Goal: Task Accomplishment & Management: Manage account settings

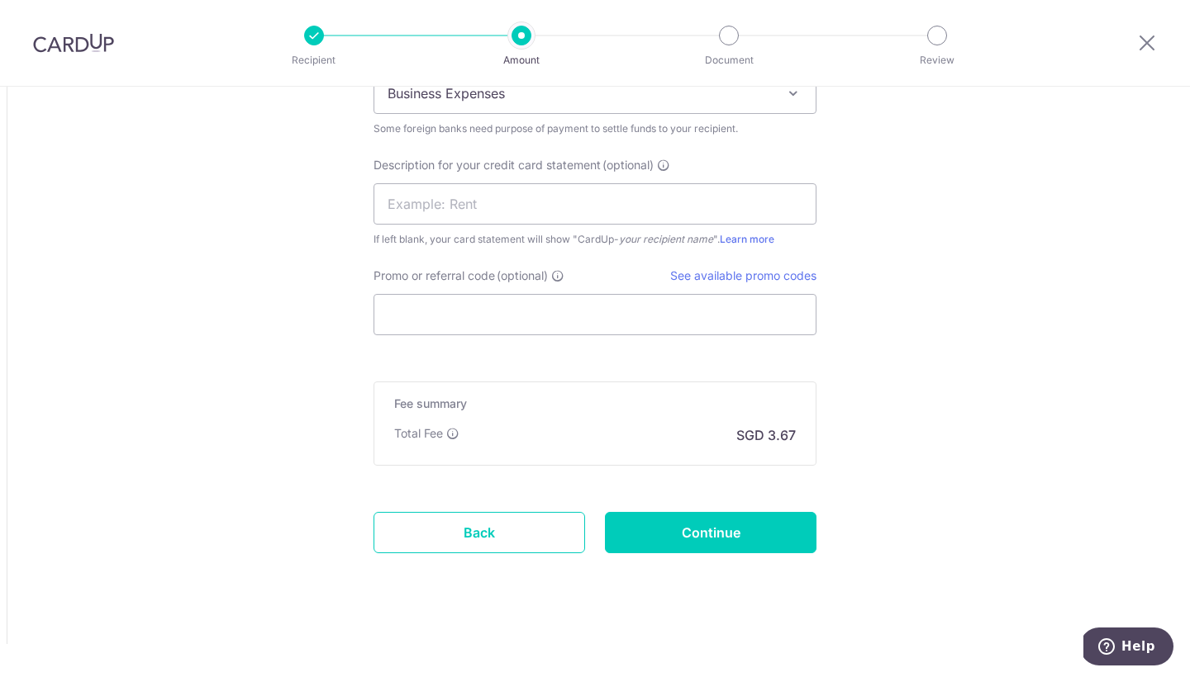
scroll to position [1704, 0]
click at [698, 540] on input "Continue" at bounding box center [711, 532] width 212 height 41
type input "Update Schedule"
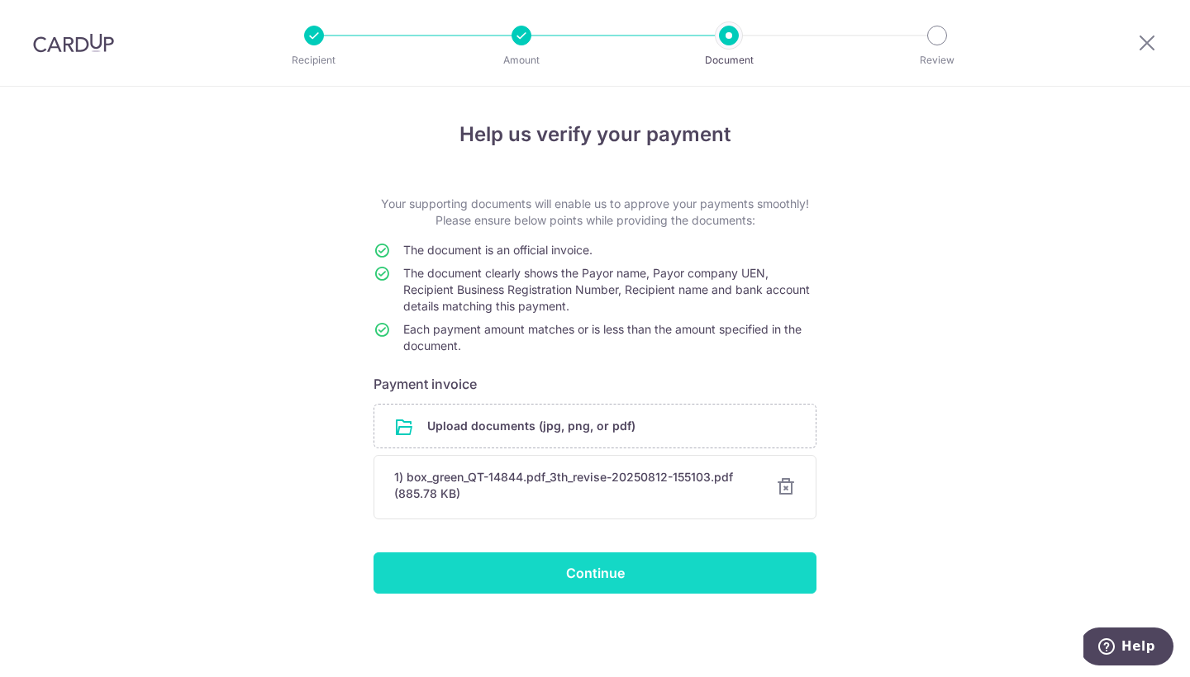
click at [558, 580] on input "Continue" at bounding box center [594, 573] width 443 height 41
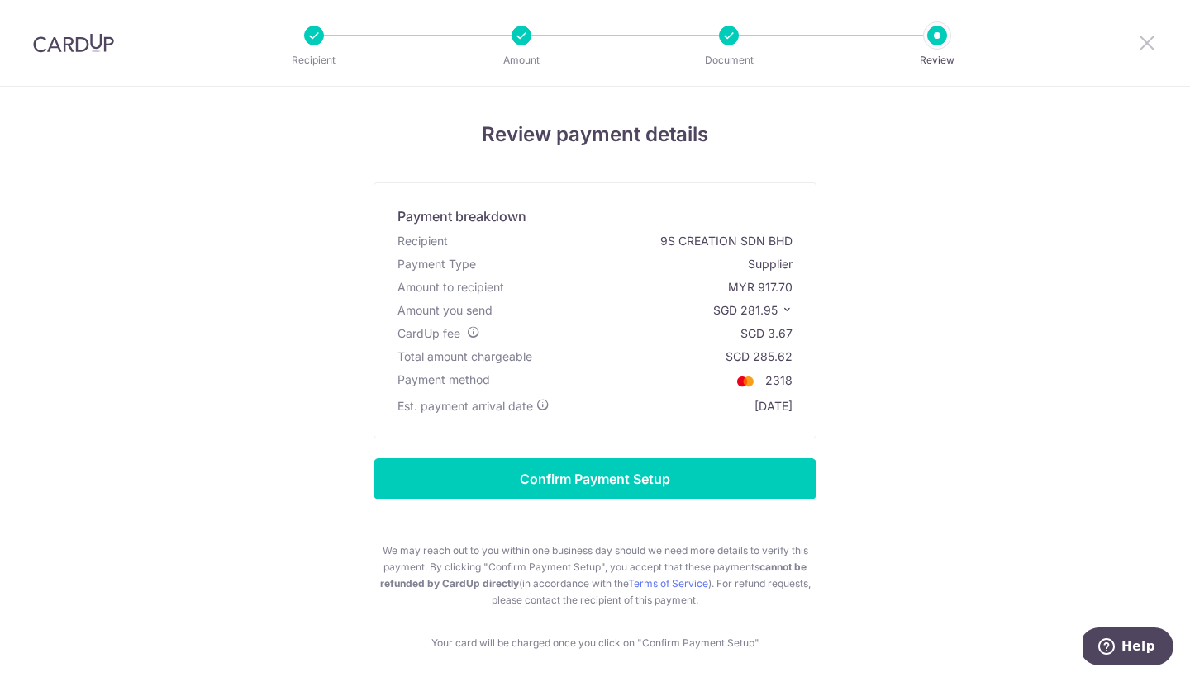
click at [1144, 39] on icon at bounding box center [1147, 42] width 20 height 21
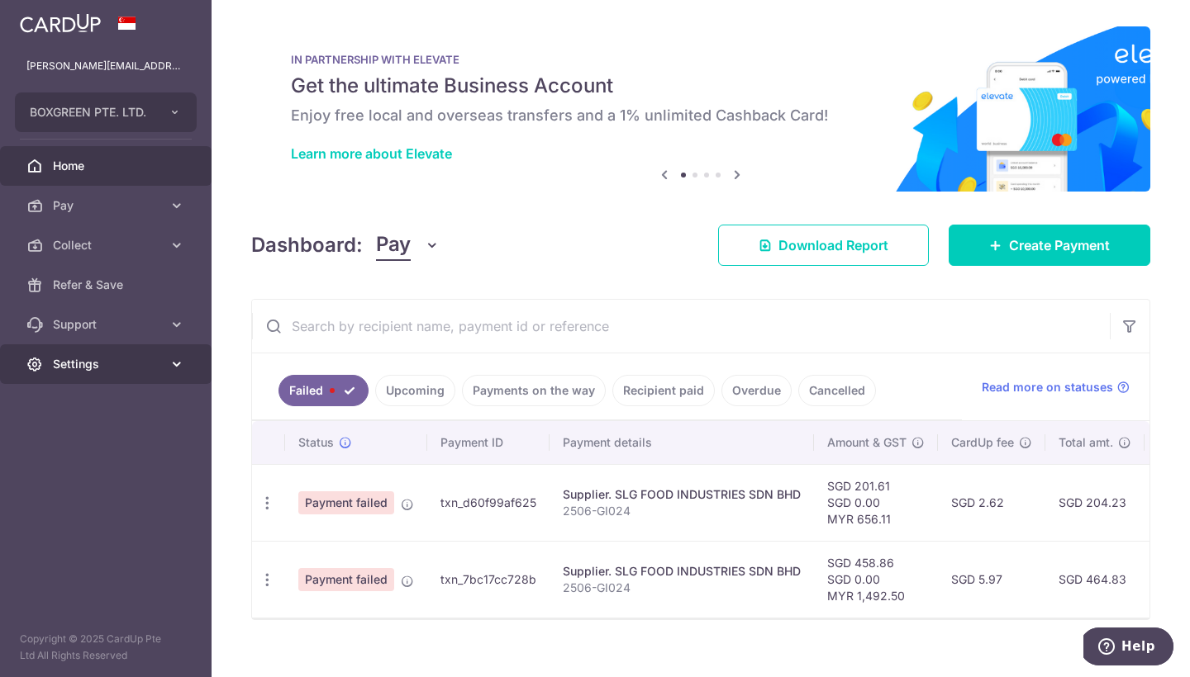
click at [169, 368] on icon at bounding box center [177, 364] width 17 height 17
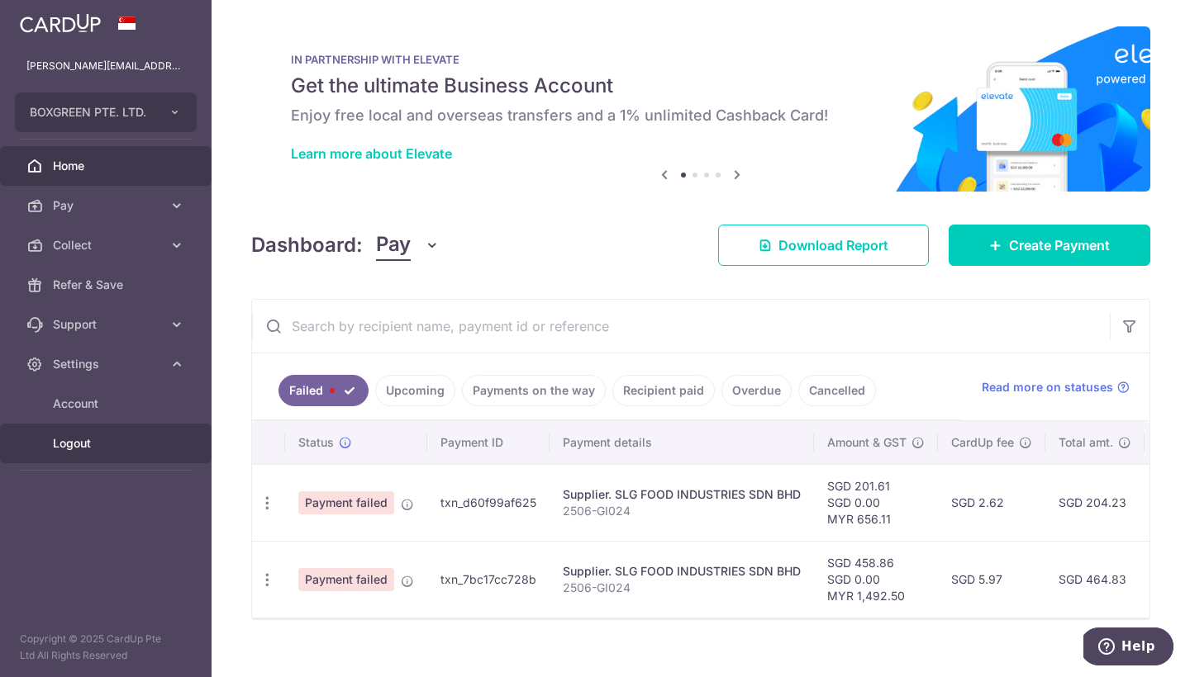
click at [75, 445] on span "Logout" at bounding box center [107, 443] width 109 height 17
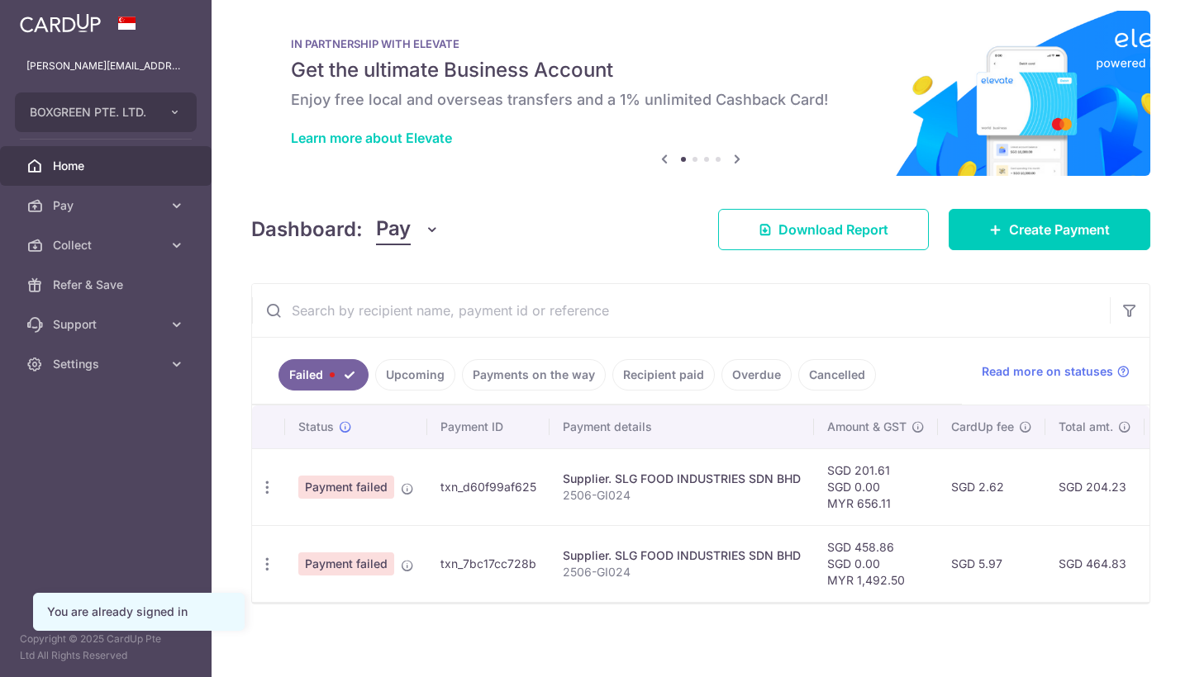
scroll to position [17, 0]
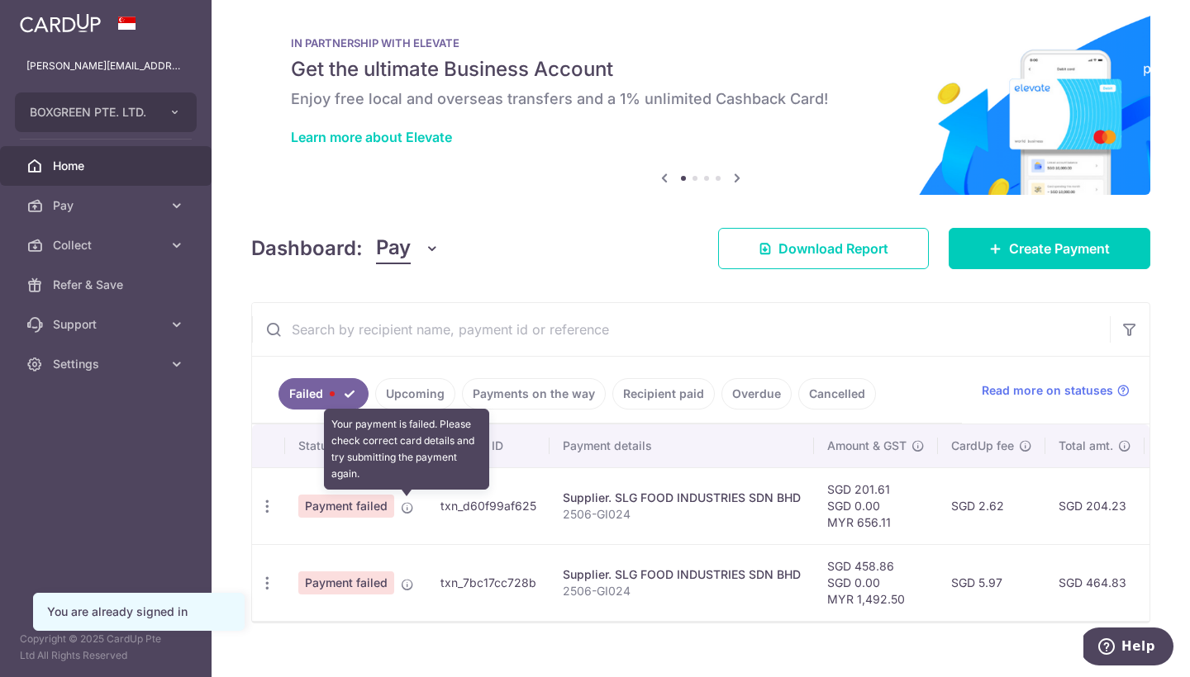
click at [332, 395] on div at bounding box center [600, 342] width 1201 height 684
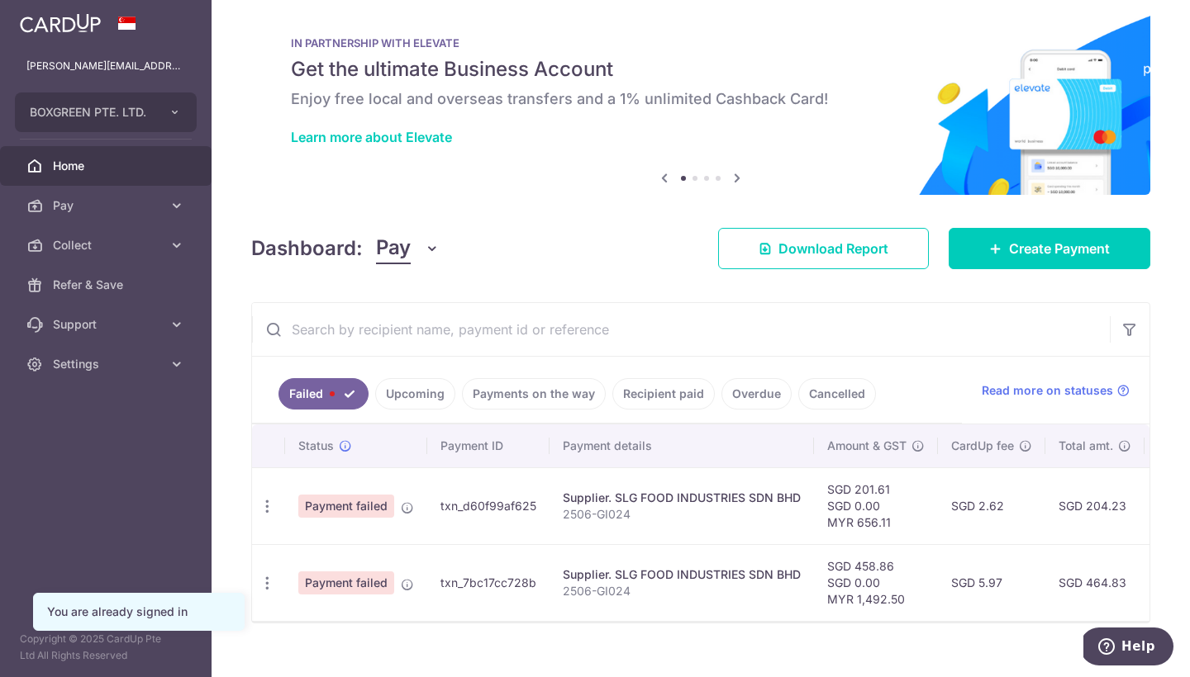
click at [467, 622] on div at bounding box center [700, 622] width 897 height 2
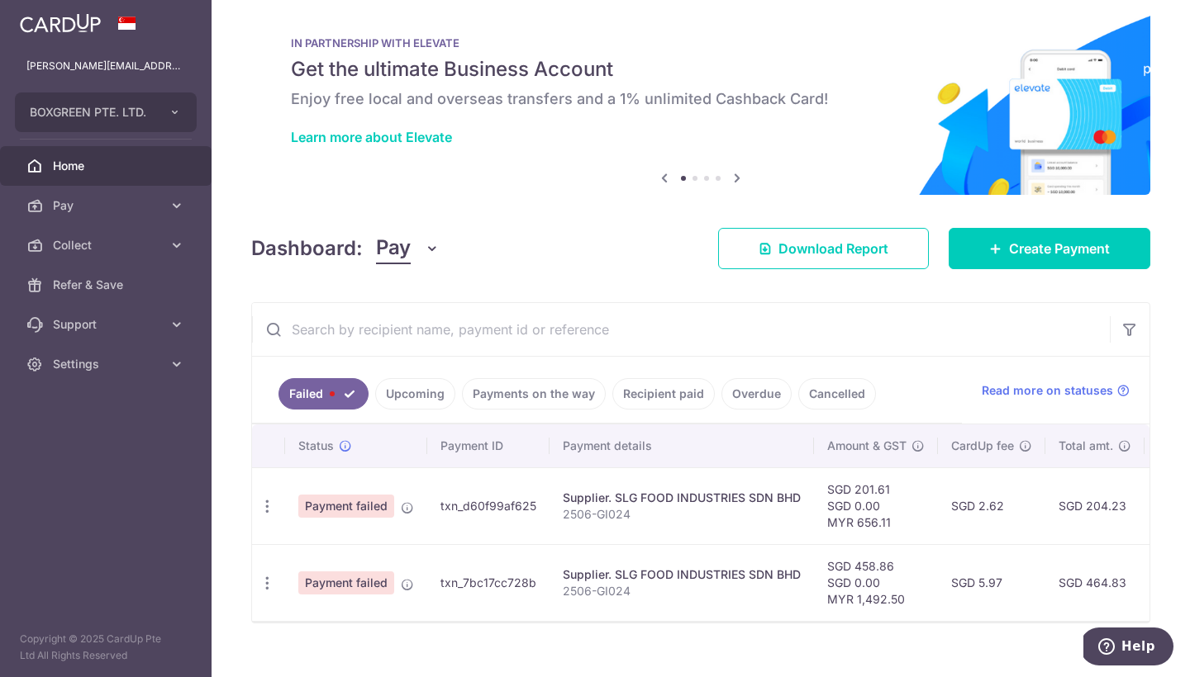
scroll to position [0, 0]
click at [266, 506] on icon "button" at bounding box center [267, 506] width 17 height 17
click at [368, 641] on div "× Pause Schedule Pause all future payments in this series Pause just this one p…" at bounding box center [701, 338] width 978 height 677
